Goal: Information Seeking & Learning: Learn about a topic

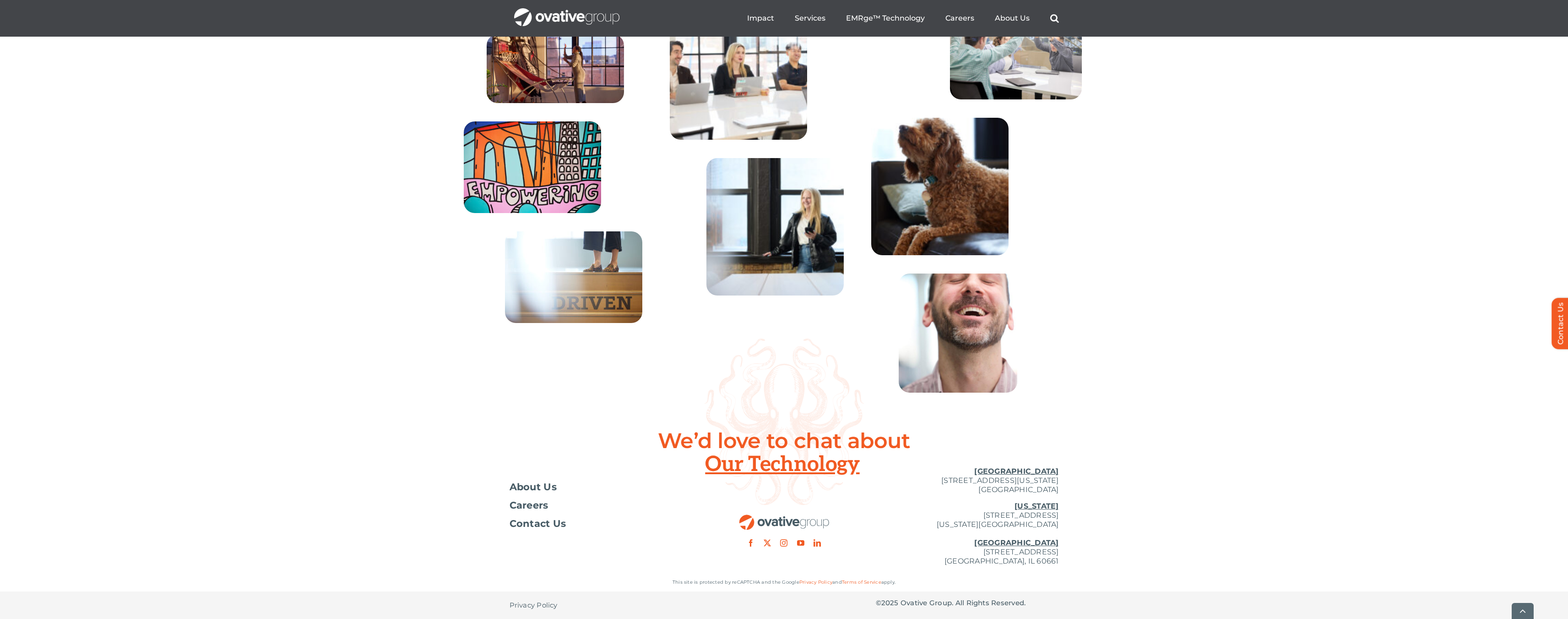
scroll to position [3295, 0]
click at [539, 489] on span "About Us" at bounding box center [534, 486] width 48 height 9
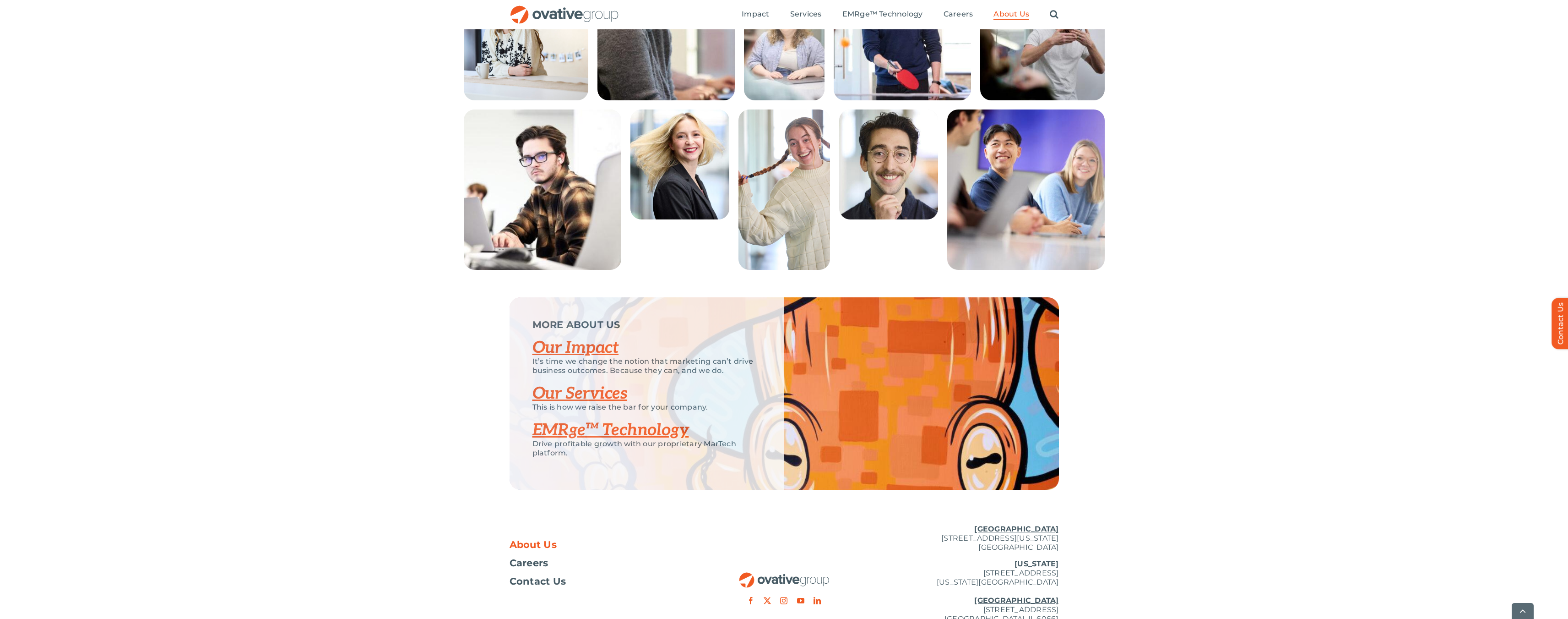
scroll to position [1728, 0]
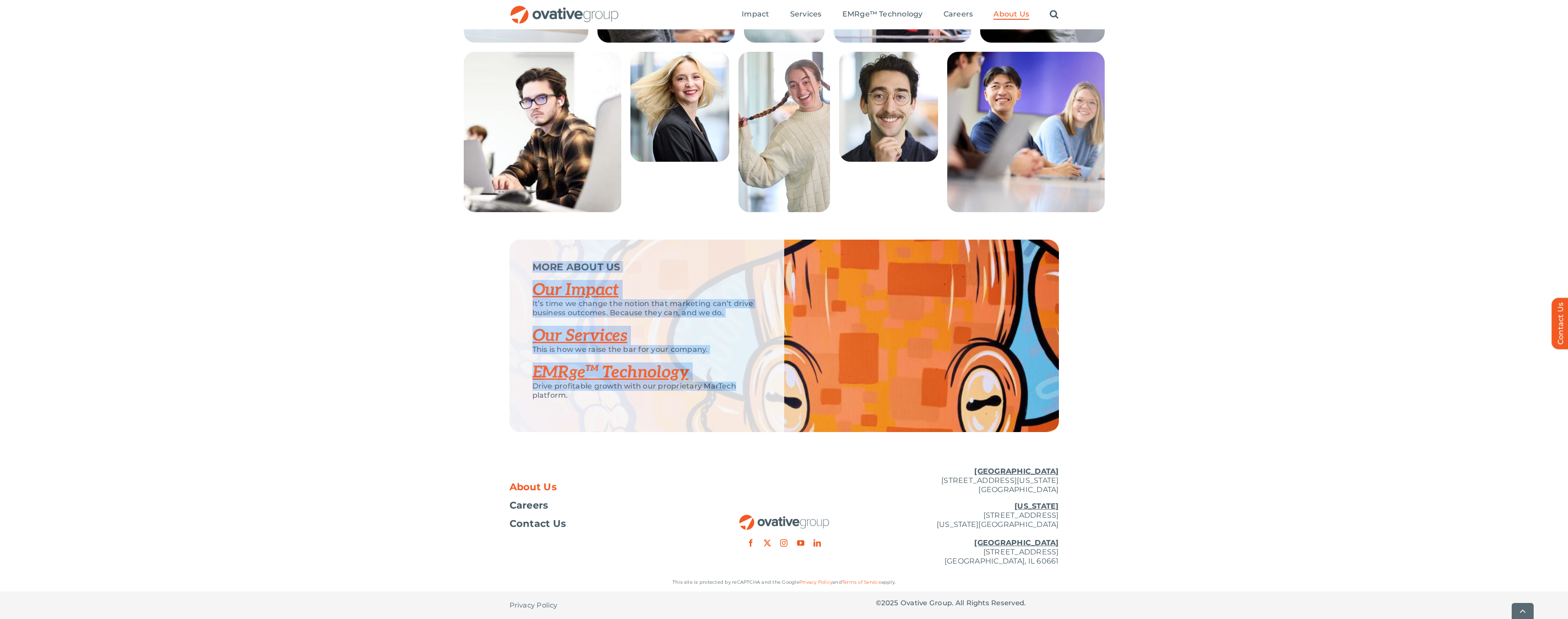
drag, startPoint x: 524, startPoint y: 266, endPoint x: 753, endPoint y: 388, distance: 259.2
click at [753, 388] on div "MORE ABOUT US Our Impact It’s time we change the notion that marketing can’t dr…" at bounding box center [647, 336] width 275 height 192
click at [740, 389] on p "Drive profitable growth with our proprietary MarTech platform." at bounding box center [647, 390] width 229 height 18
drag, startPoint x: 573, startPoint y: 398, endPoint x: 509, endPoint y: 261, distance: 150.8
click at [509, 261] on div "MORE ABOUT US Our Impact It’s time we change the notion that marketing can’t dr…" at bounding box center [784, 336] width 1568 height 192
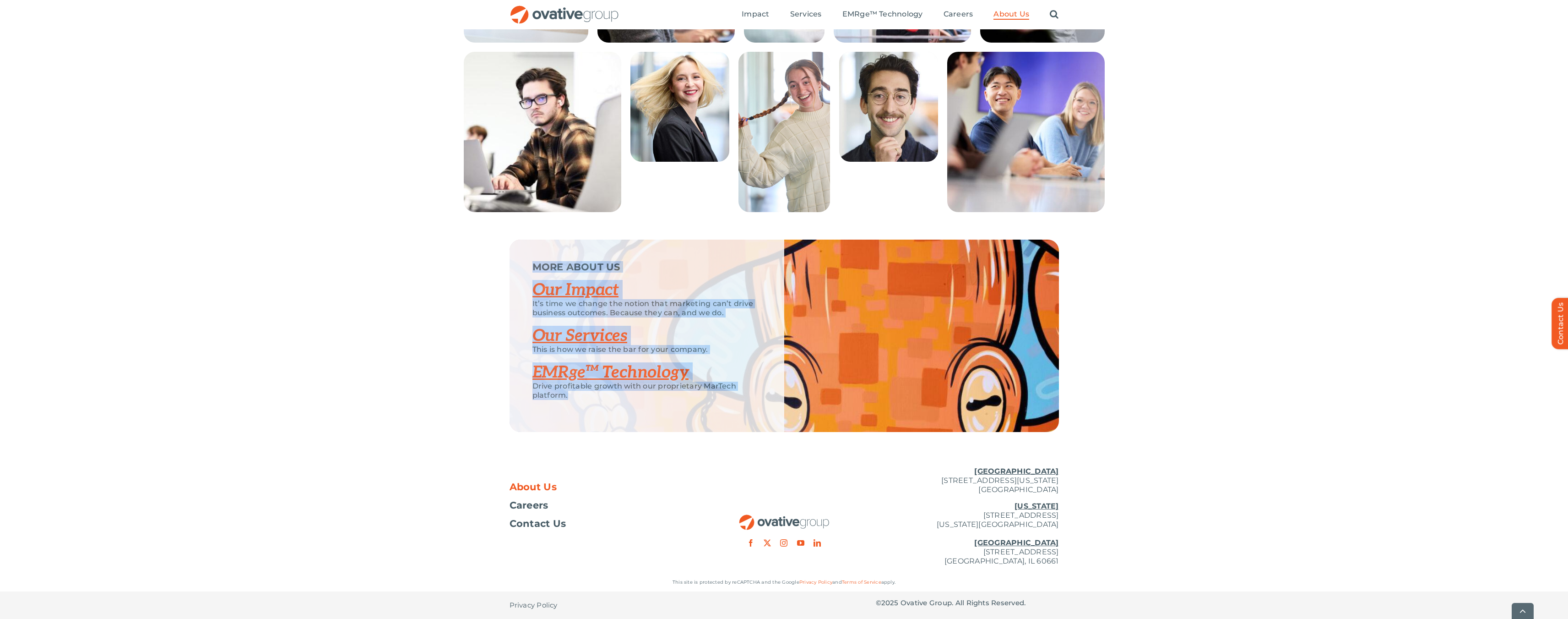
click at [531, 268] on div "MORE ABOUT US Our Impact It’s time we change the notion that marketing can’t dr…" at bounding box center [647, 336] width 275 height 192
drag, startPoint x: 528, startPoint y: 265, endPoint x: 620, endPoint y: 415, distance: 176.3
click at [632, 425] on div "MORE ABOUT US Our Impact It’s time we change the notion that marketing can’t dr…" at bounding box center [647, 336] width 275 height 192
click at [600, 406] on div "Drive profitable growth with our proprietary MarTech platform." at bounding box center [647, 394] width 229 height 27
click at [576, 400] on div "Drive profitable growth with our proprietary MarTech platform." at bounding box center [647, 394] width 229 height 27
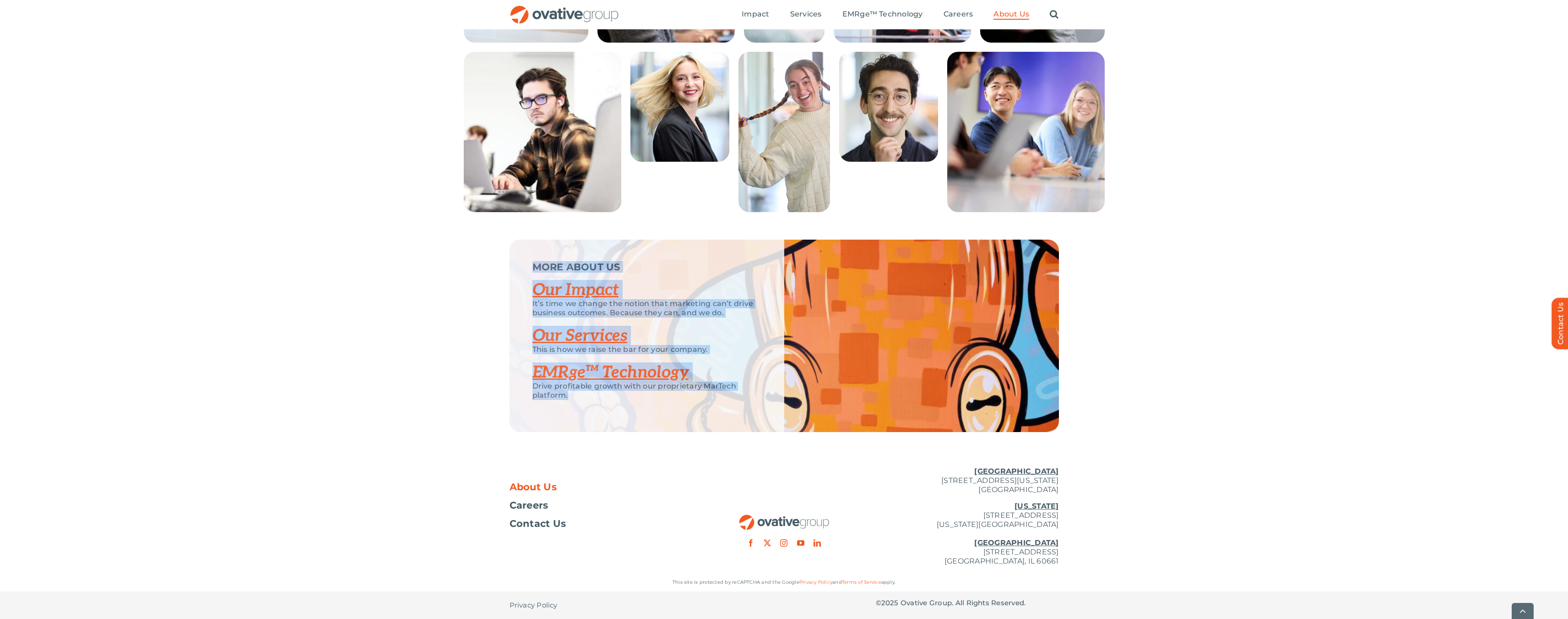
click at [572, 397] on p "Drive profitable growth with our proprietary MarTech platform." at bounding box center [647, 390] width 229 height 18
click at [565, 397] on p "Drive profitable growth with our proprietary MarTech platform." at bounding box center [647, 390] width 229 height 18
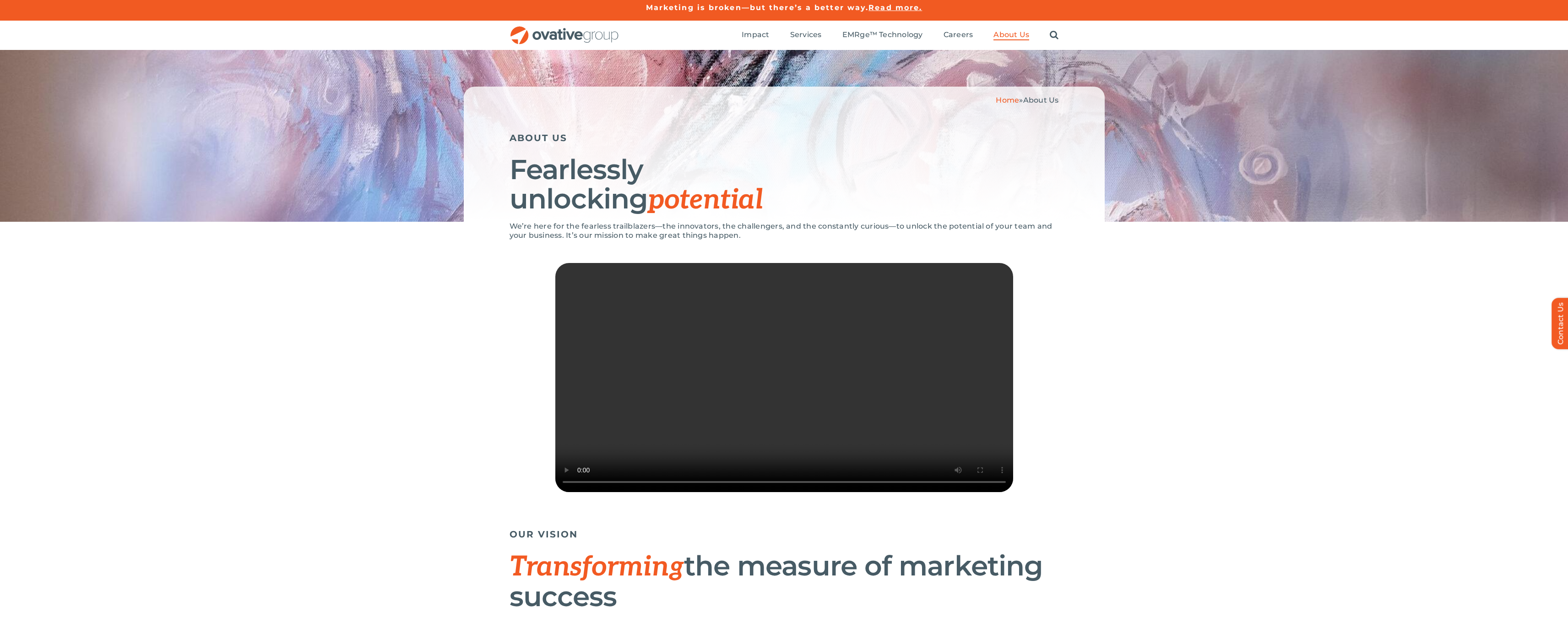
scroll to position [0, 0]
